Goal: Information Seeking & Learning: Learn about a topic

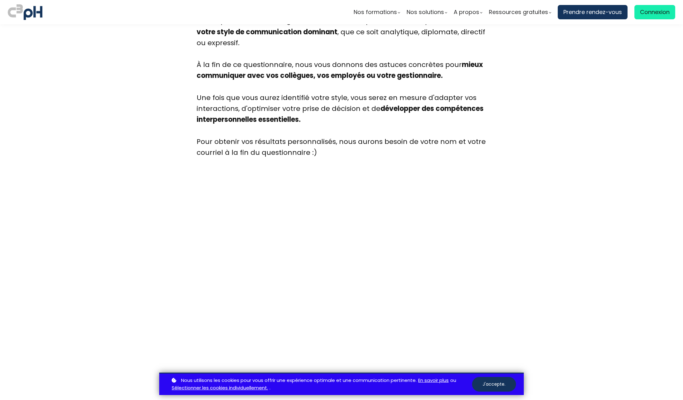
scroll to position [1568, 0]
click at [495, 384] on button "J'accepte." at bounding box center [494, 384] width 44 height 15
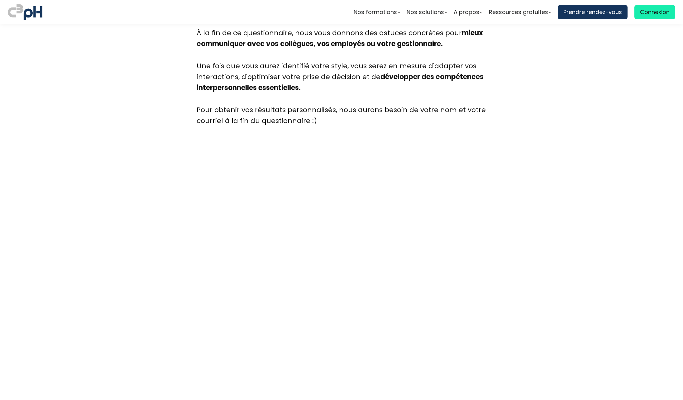
scroll to position [1630, 0]
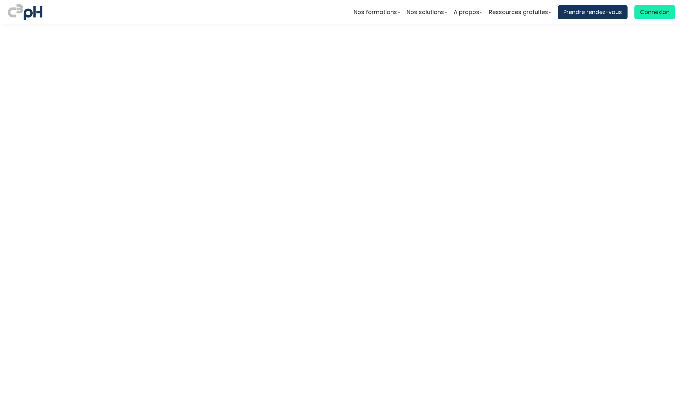
scroll to position [1848, 0]
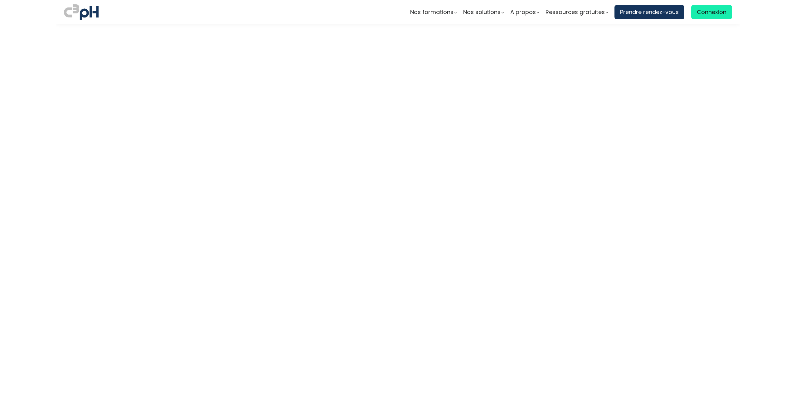
scroll to position [2254, 0]
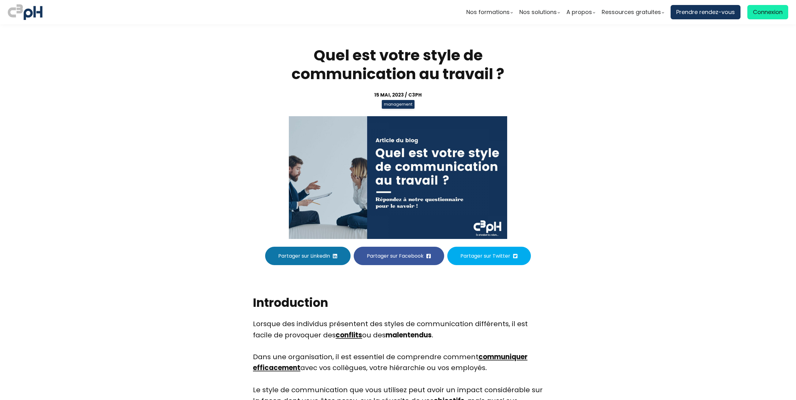
scroll to position [2254, 0]
